Goal: Check status

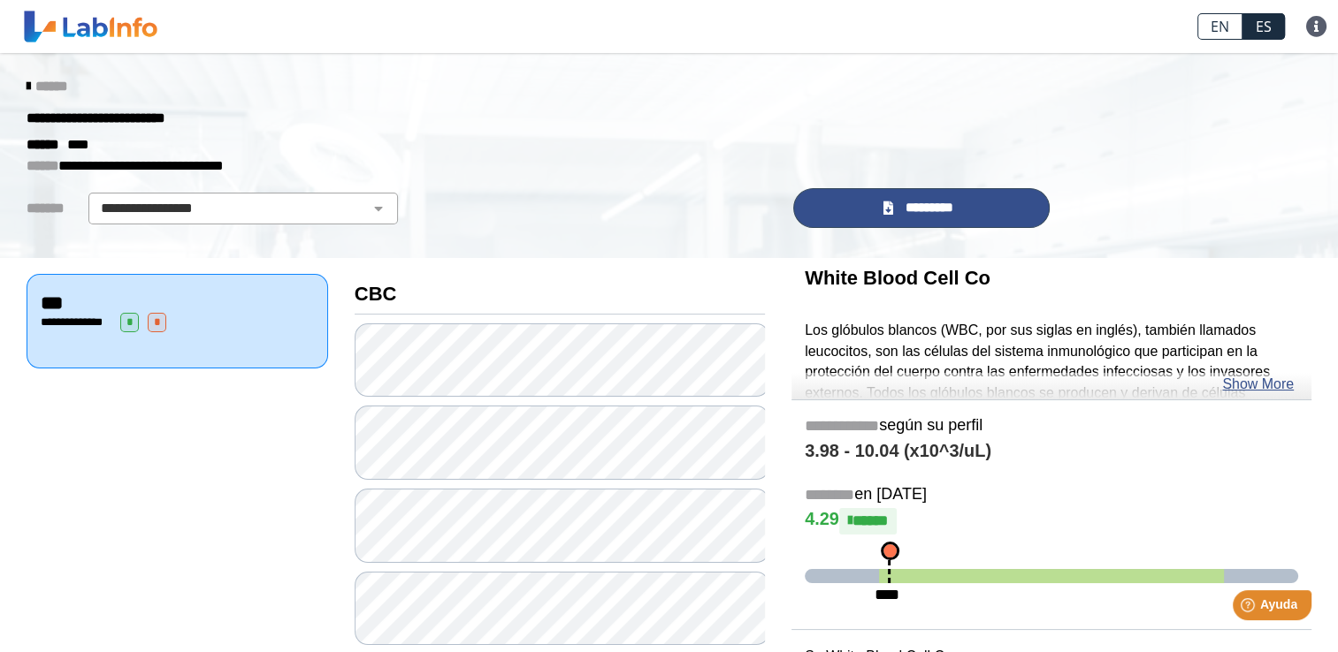
click at [942, 222] on link "*********" at bounding box center [921, 208] width 256 height 40
